Goal: Task Accomplishment & Management: Manage account settings

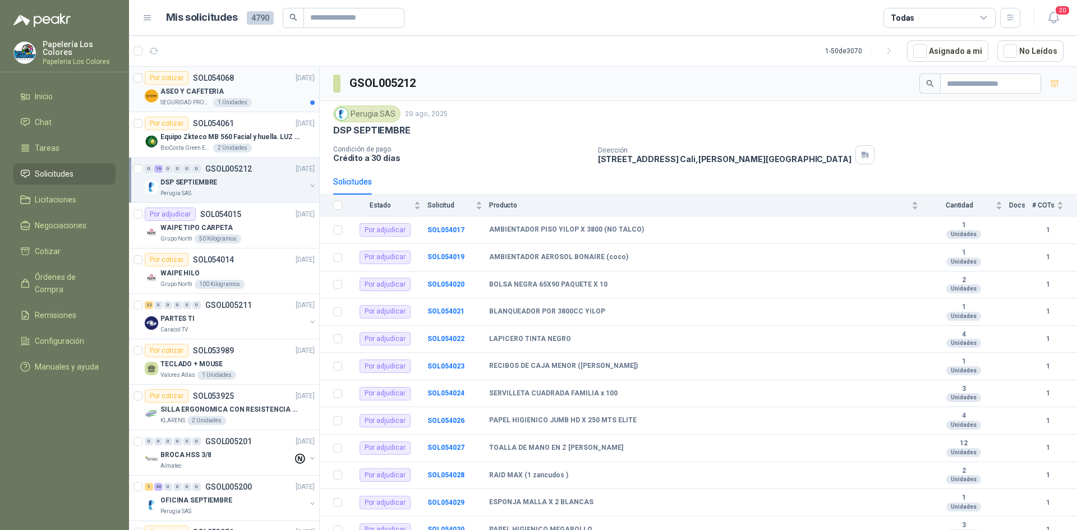
click at [264, 86] on div "ASEO Y CAFETERIA" at bounding box center [237, 91] width 154 height 13
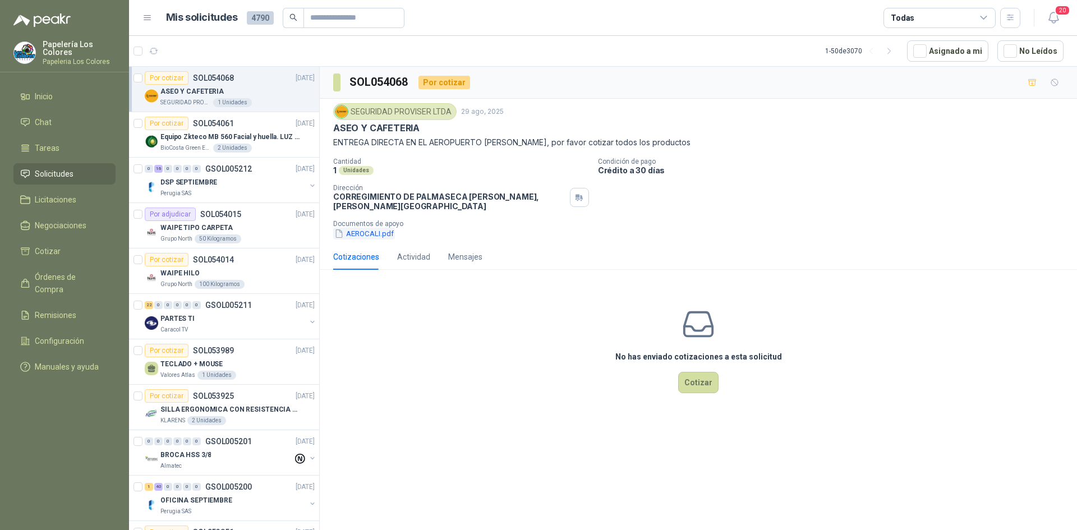
click at [359, 228] on button "AEROCALI.pdf" at bounding box center [364, 234] width 62 height 12
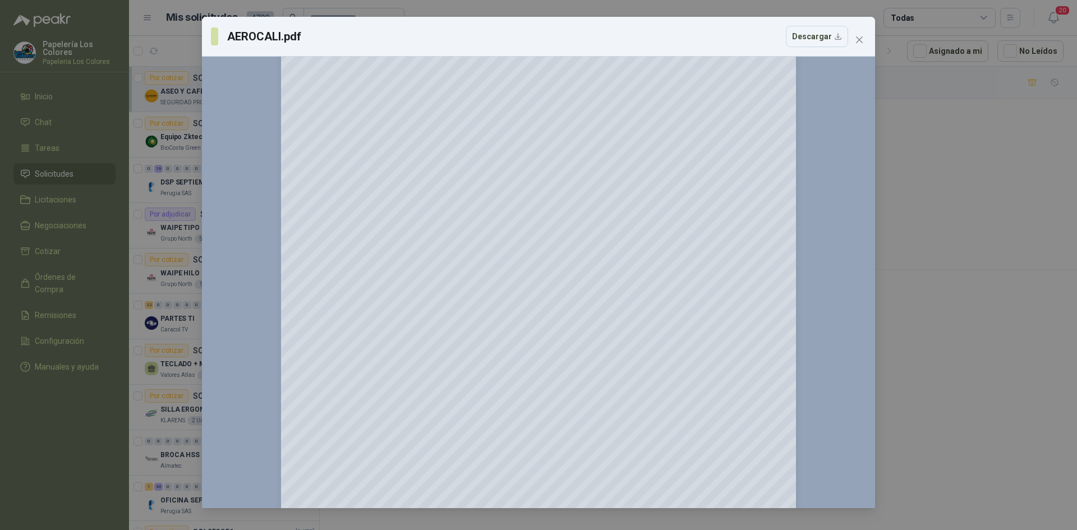
scroll to position [121, 0]
click at [859, 37] on icon "close" at bounding box center [858, 39] width 9 height 9
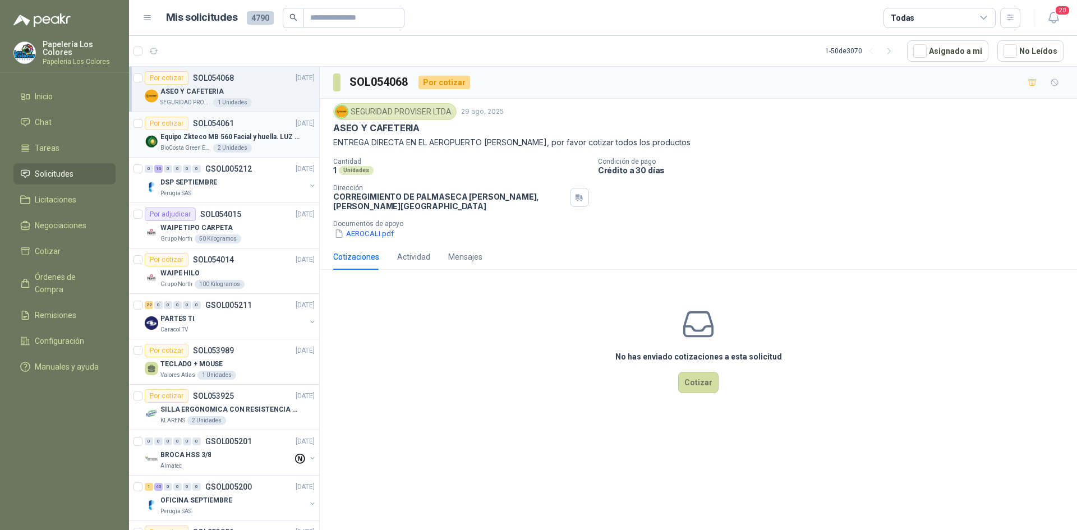
click at [255, 118] on div "Por cotizar SOL054061 29/08/25" at bounding box center [230, 123] width 170 height 13
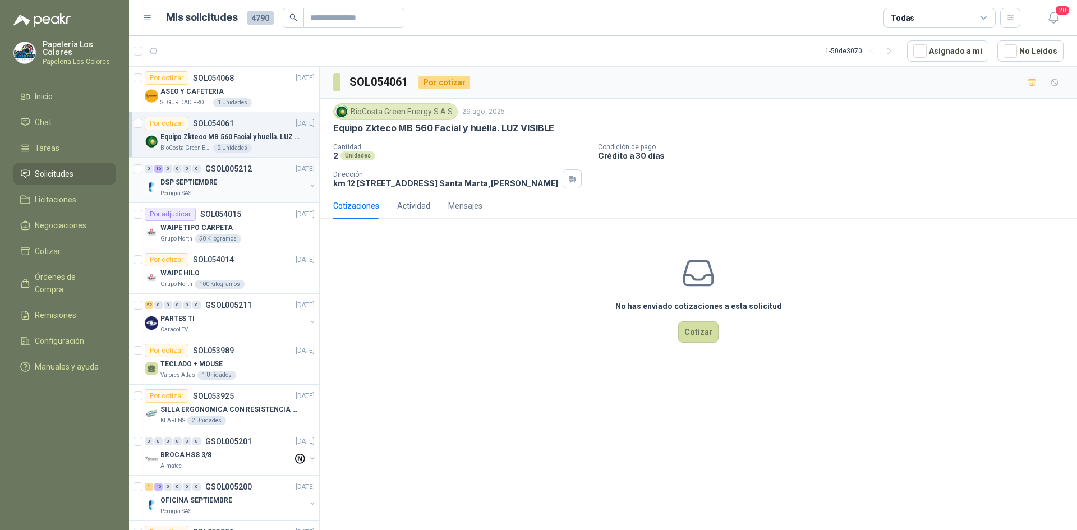
click at [260, 182] on div "DSP SEPTIEMBRE" at bounding box center [232, 181] width 145 height 13
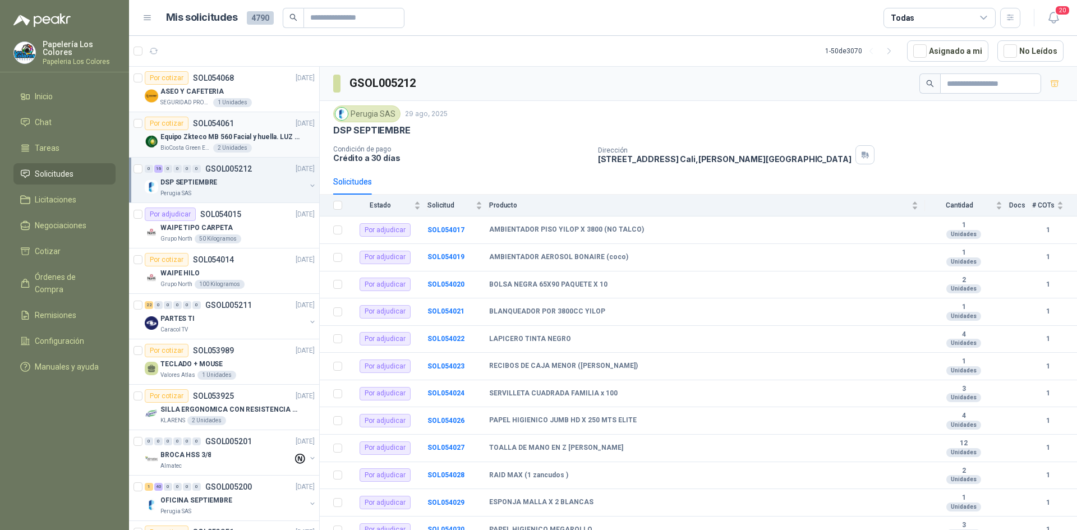
click at [249, 114] on article "Por cotizar SOL054061 29/08/25 Equipo Zkteco MB 560 Facial y huella. LUZ VISIBL…" at bounding box center [224, 134] width 190 height 45
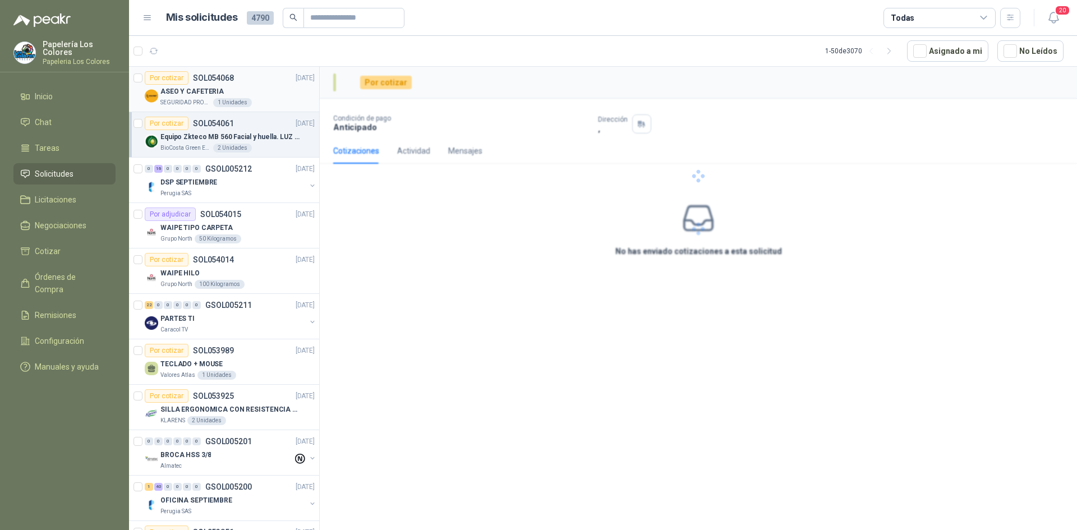
click at [260, 89] on div "ASEO Y CAFETERIA" at bounding box center [237, 91] width 154 height 13
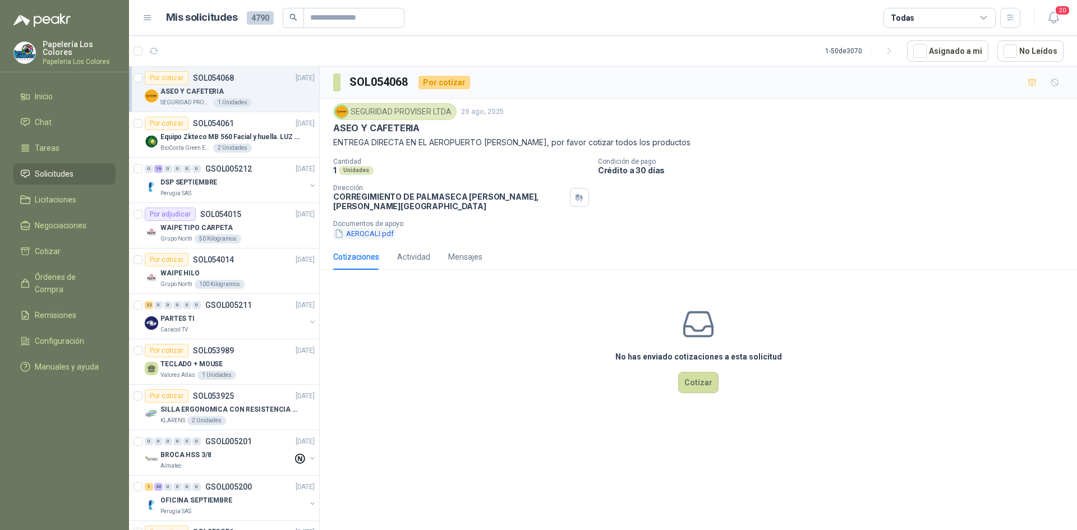
click at [359, 228] on button "AEROCALI.pdf" at bounding box center [364, 234] width 62 height 12
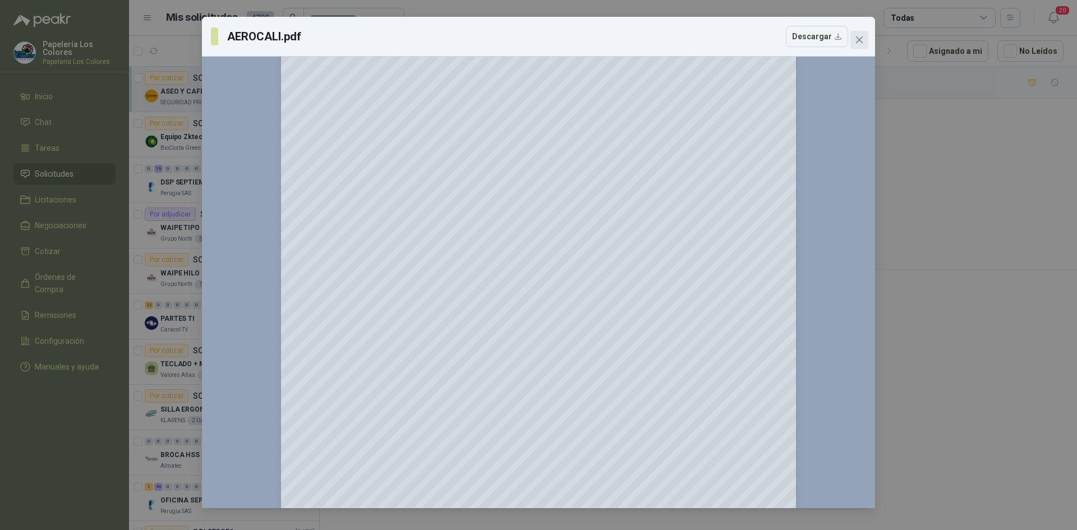
click at [860, 37] on icon "close" at bounding box center [858, 39] width 9 height 9
